Goal: Transaction & Acquisition: Purchase product/service

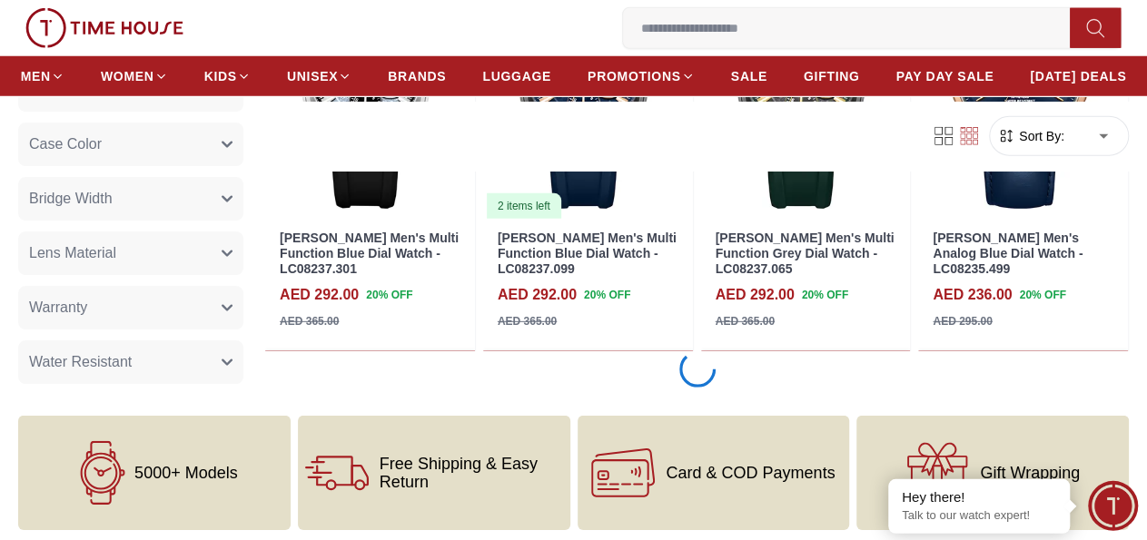
scroll to position [2503, 0]
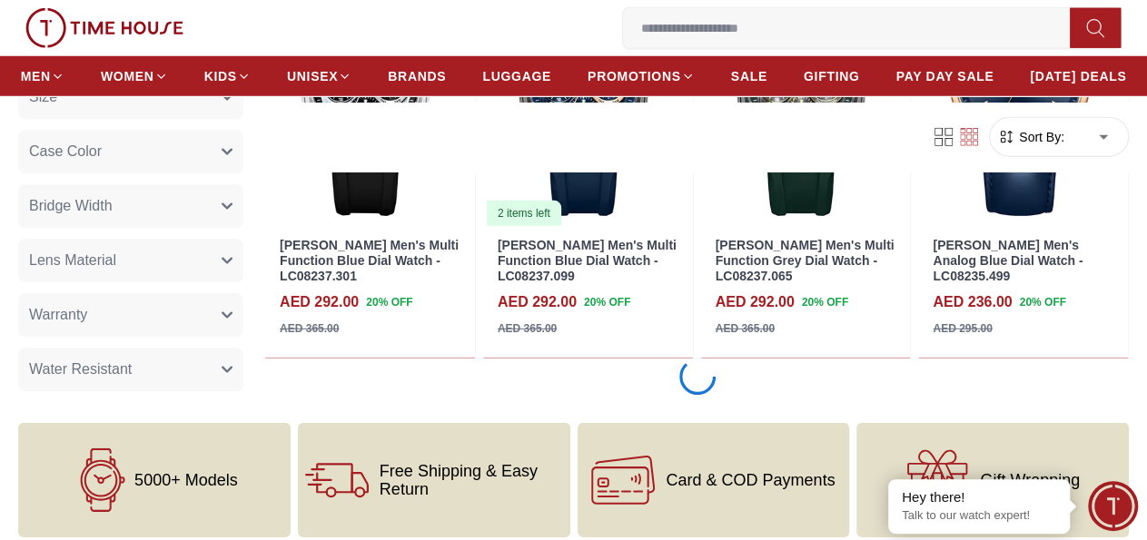
click at [233, 255] on icon "button" at bounding box center [227, 260] width 11 height 11
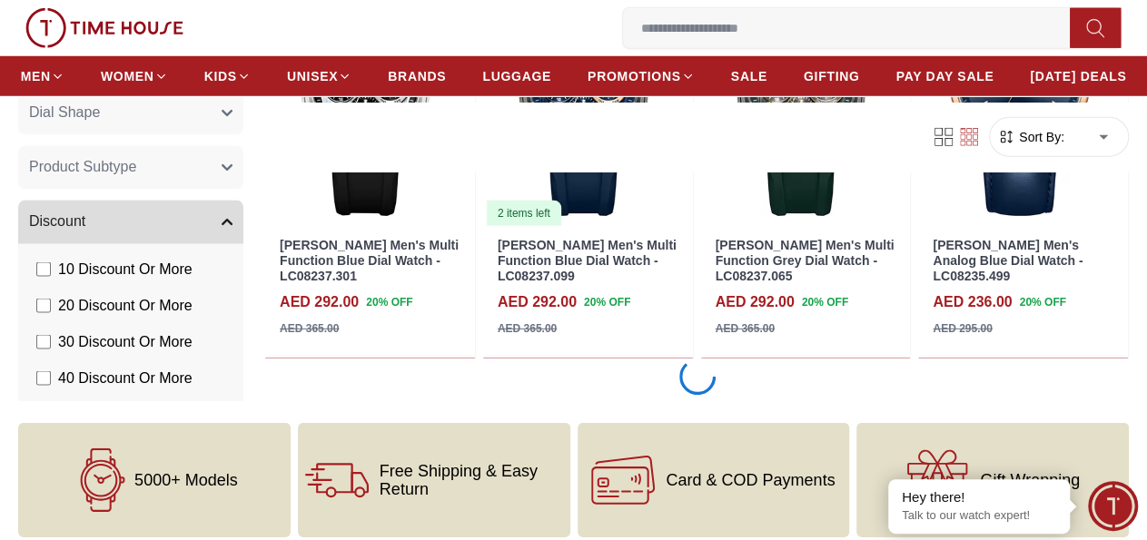
scroll to position [1537, 0]
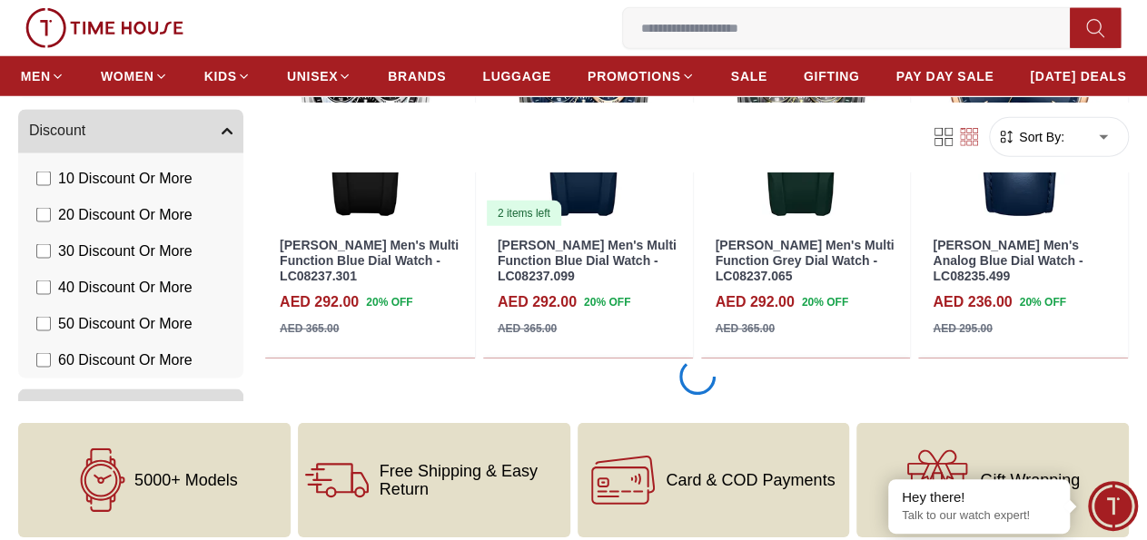
click at [301, 93] on ul "MEN WOMEN KIDS UNISEX BRANDS LUGGAGE PROMOTIONS SALE GIFTING PAY DAY SALE [DATE…" at bounding box center [574, 76] width 1106 height 33
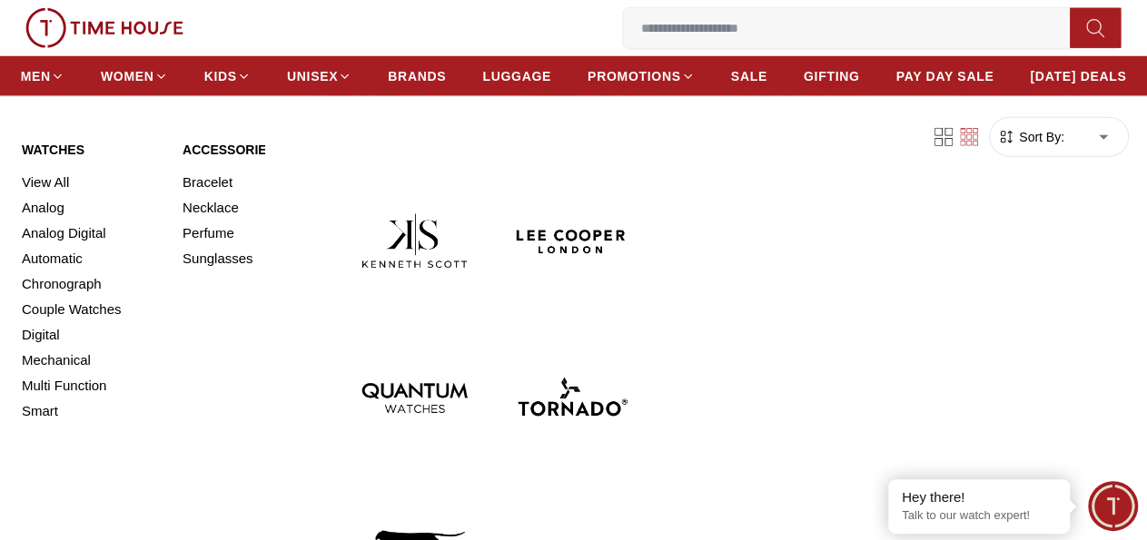
click at [500, 236] on img at bounding box center [571, 241] width 143 height 143
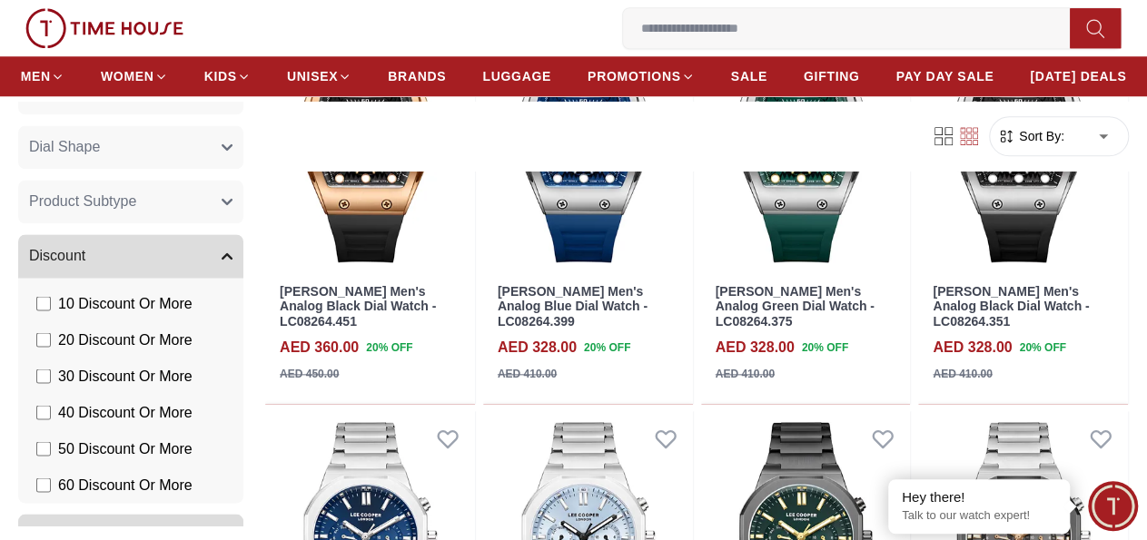
scroll to position [1071, 0]
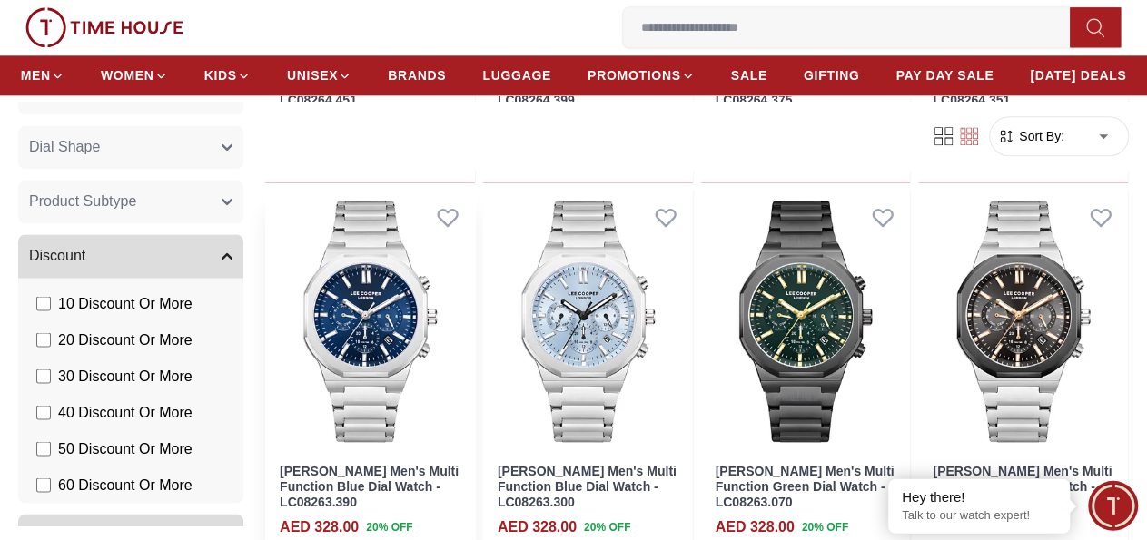
click at [431, 320] on img at bounding box center [370, 322] width 210 height 263
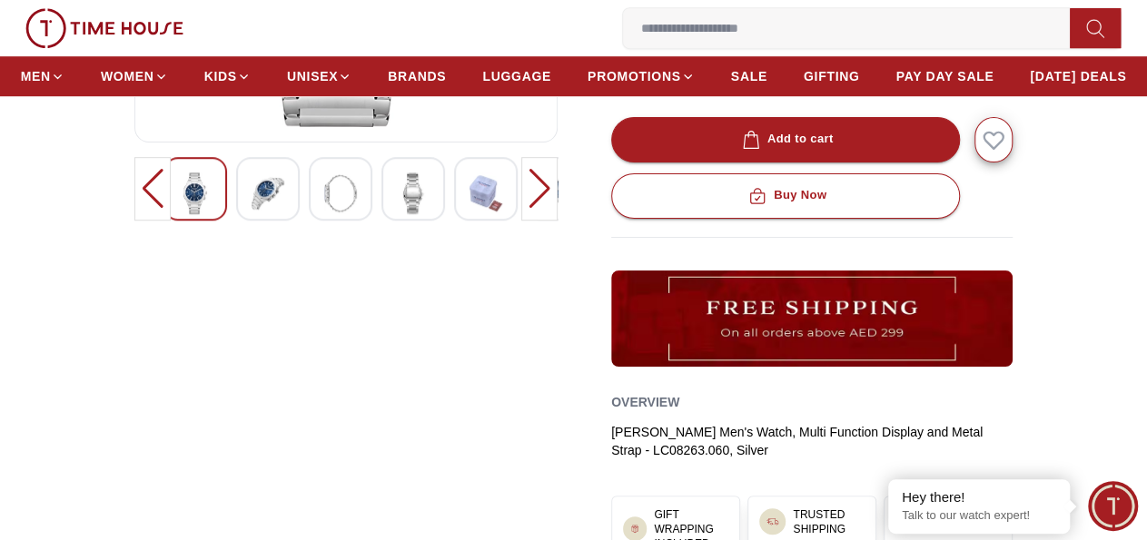
scroll to position [472, 0]
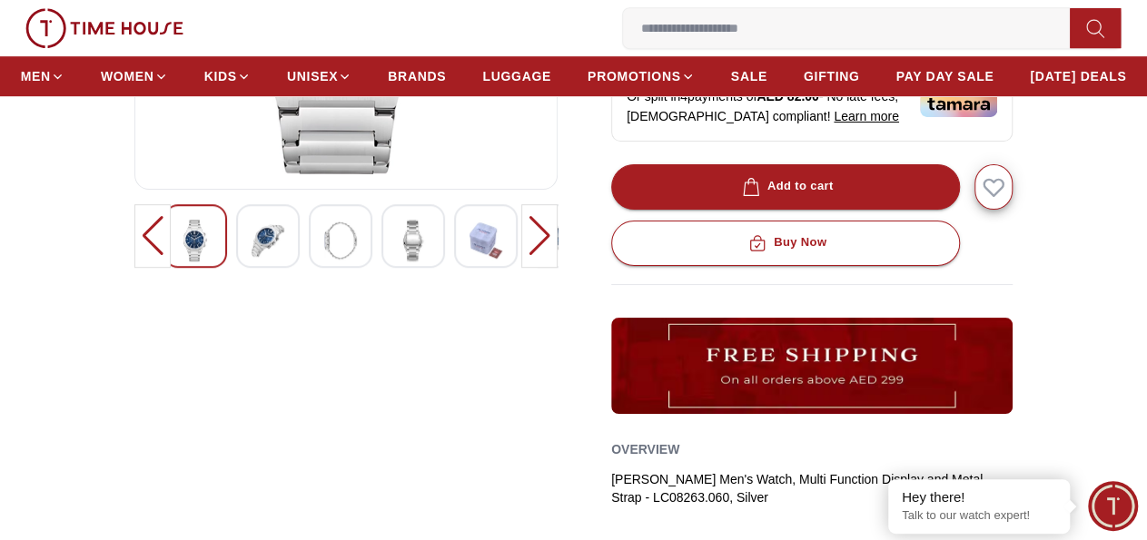
click at [255, 268] on div at bounding box center [268, 236] width 64 height 64
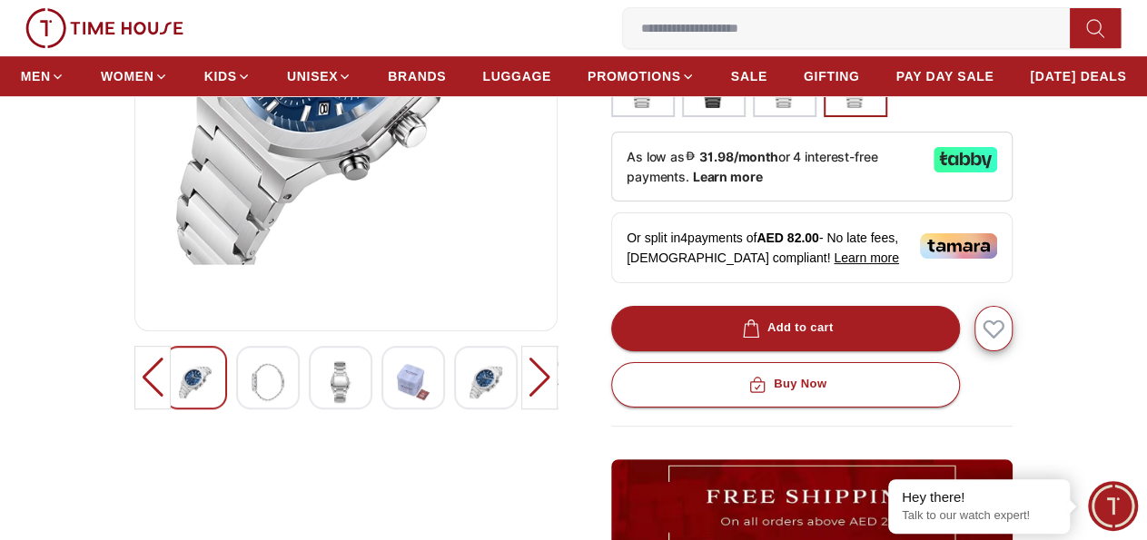
scroll to position [283, 0]
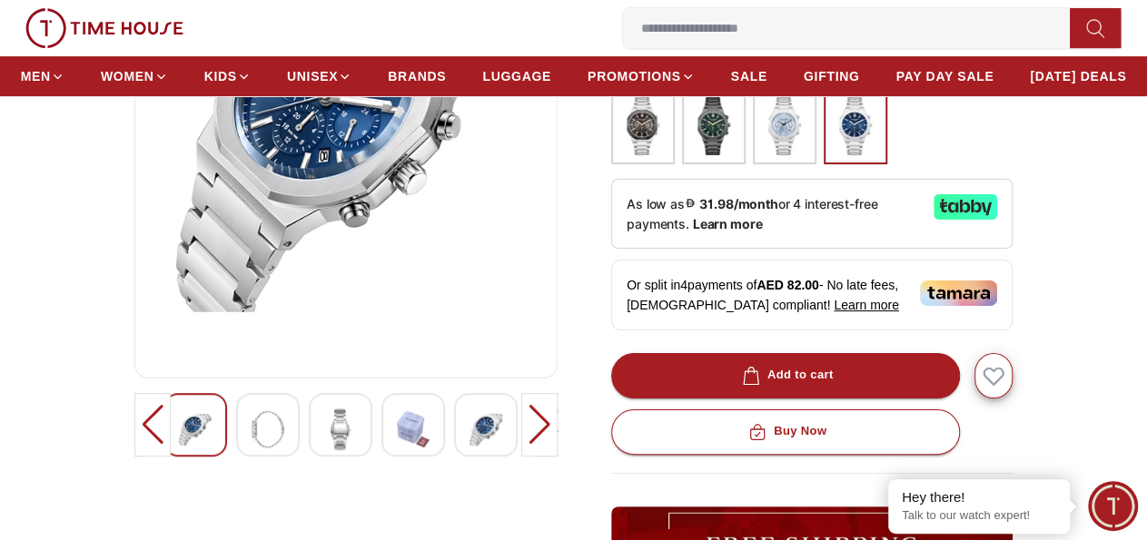
click at [397, 451] on img at bounding box center [413, 430] width 33 height 42
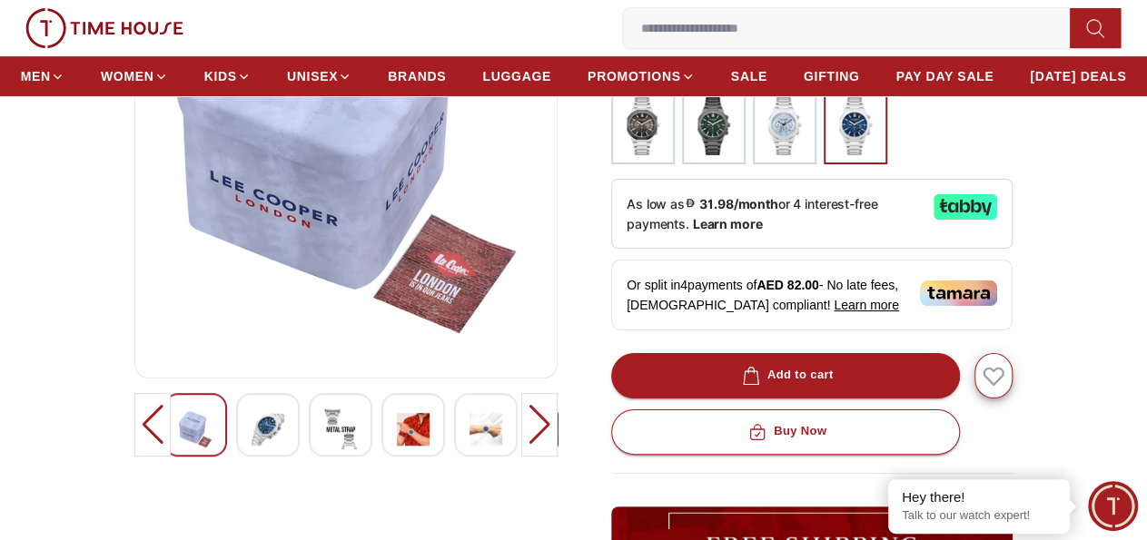
click at [404, 457] on div at bounding box center [413, 425] width 64 height 64
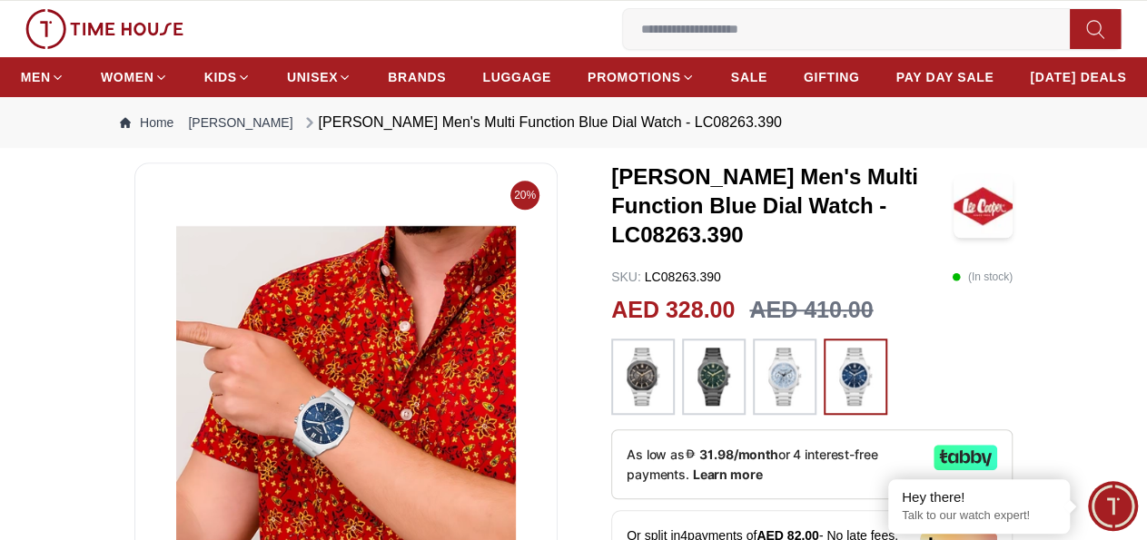
scroll to position [0, 0]
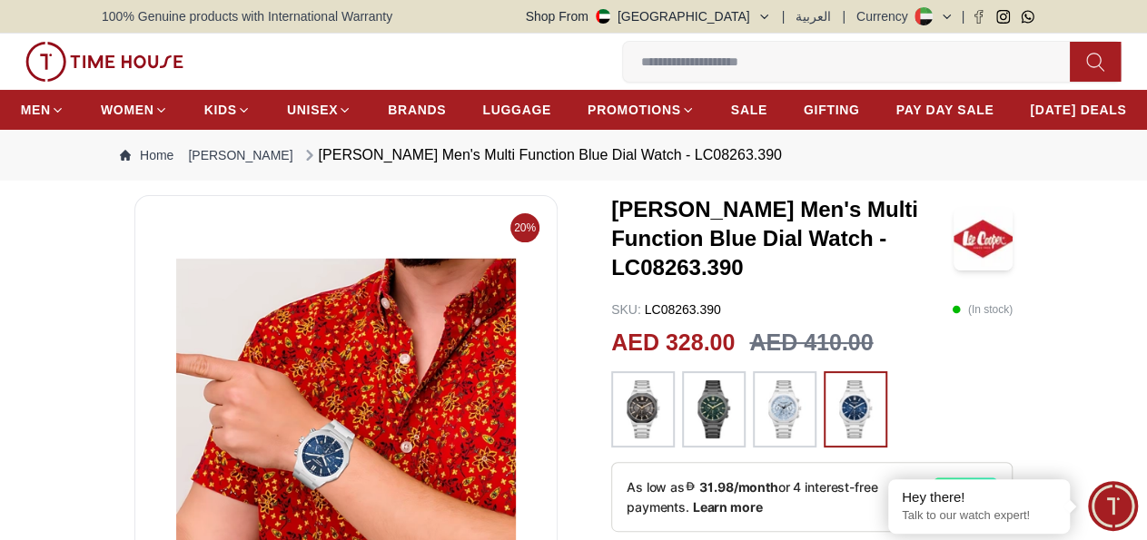
click at [856, 429] on img at bounding box center [855, 410] width 45 height 58
